Goal: Find specific fact: Find specific fact

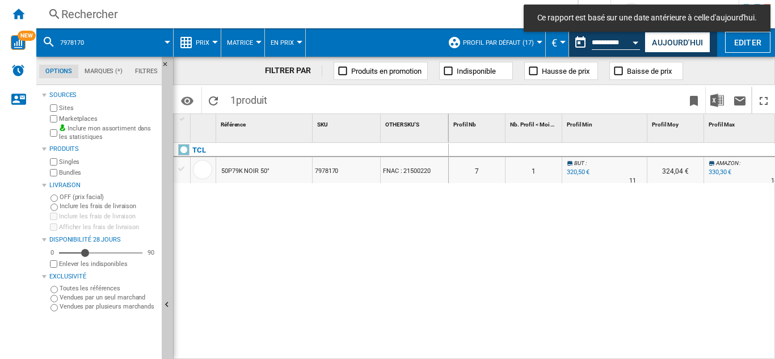
click at [88, 9] on div "Rechercher" at bounding box center [304, 14] width 486 height 16
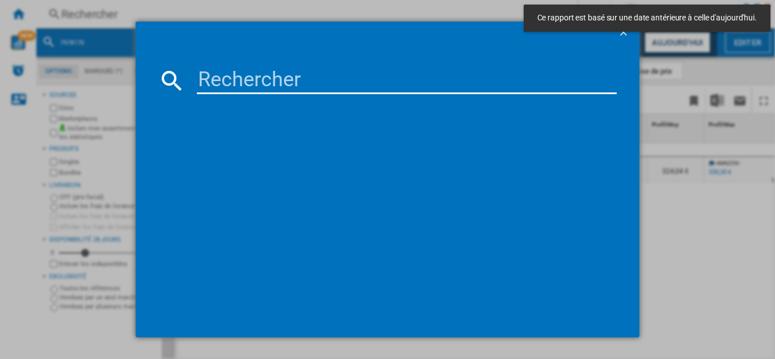
click at [253, 79] on input at bounding box center [407, 80] width 420 height 27
paste input "8024855"
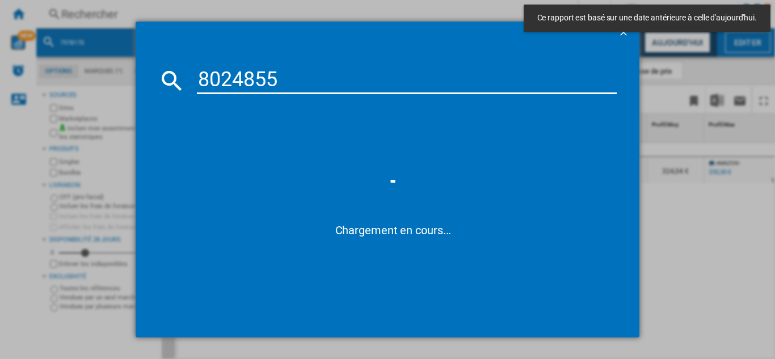
type input "8024855"
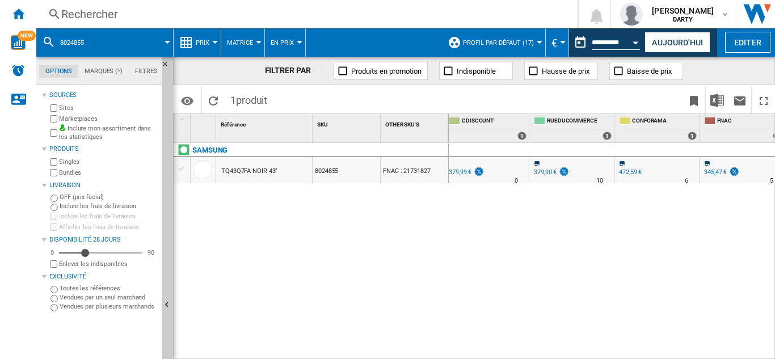
scroll to position [0, 780]
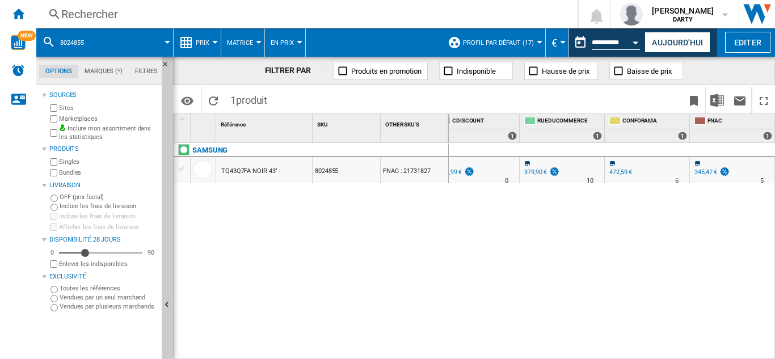
click at [97, 16] on div "Rechercher" at bounding box center [304, 14] width 486 height 16
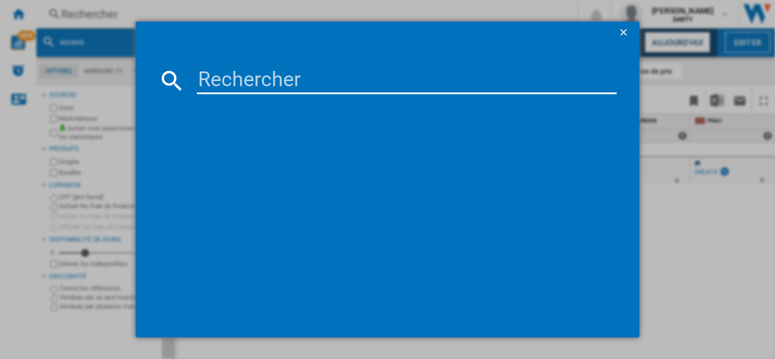
type input "7949863"
